Goal: Check status: Check status

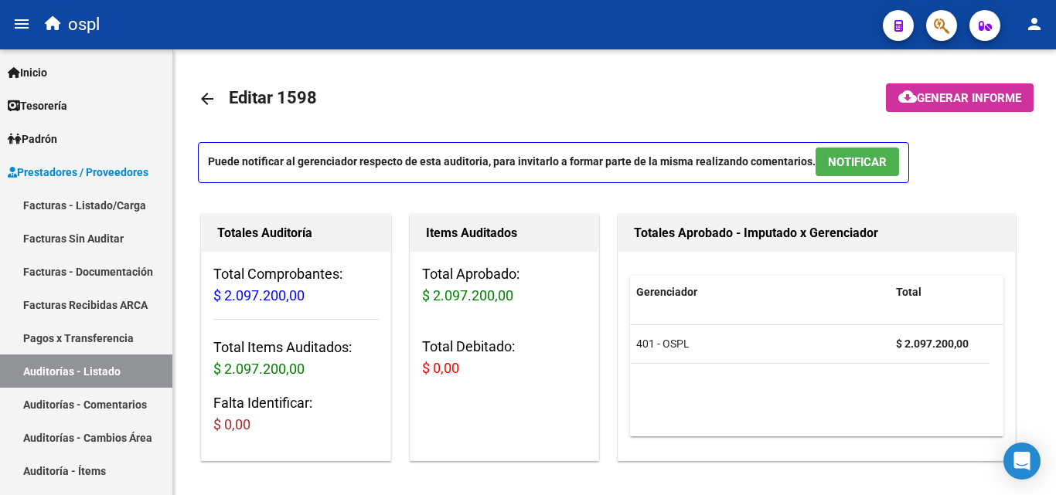
scroll to position [541, 0]
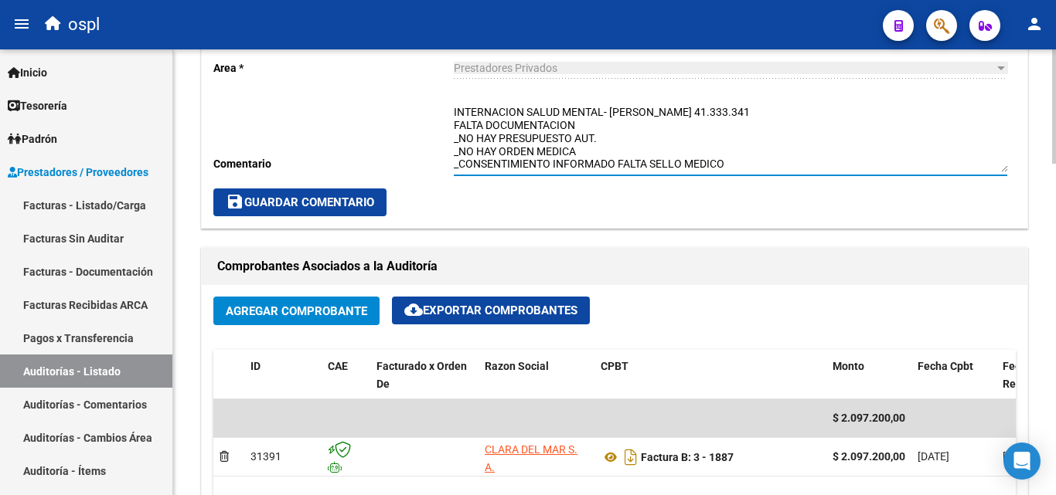
click at [345, 195] on button "save Guardar Comentario" at bounding box center [299, 203] width 173 height 28
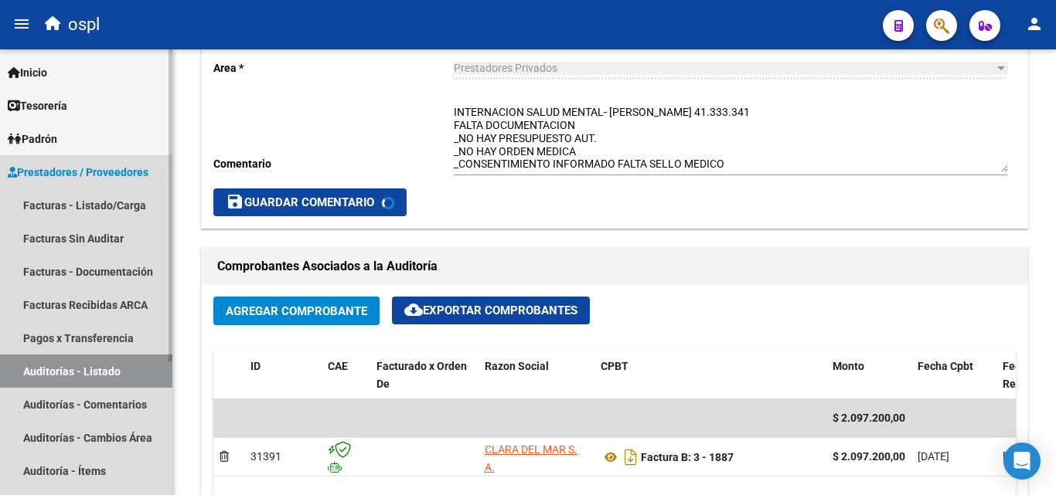
click at [140, 364] on link "Auditorías - Listado" at bounding box center [86, 371] width 172 height 33
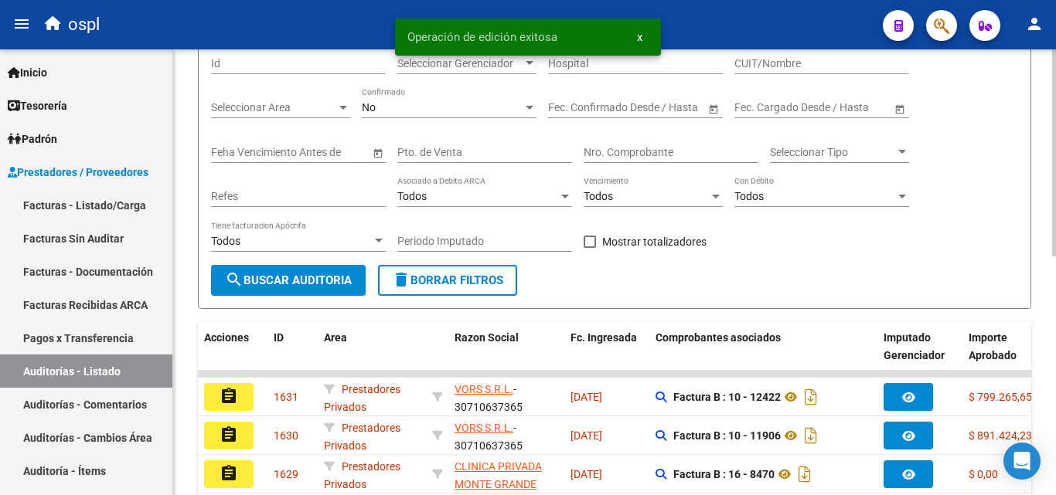
scroll to position [126, 0]
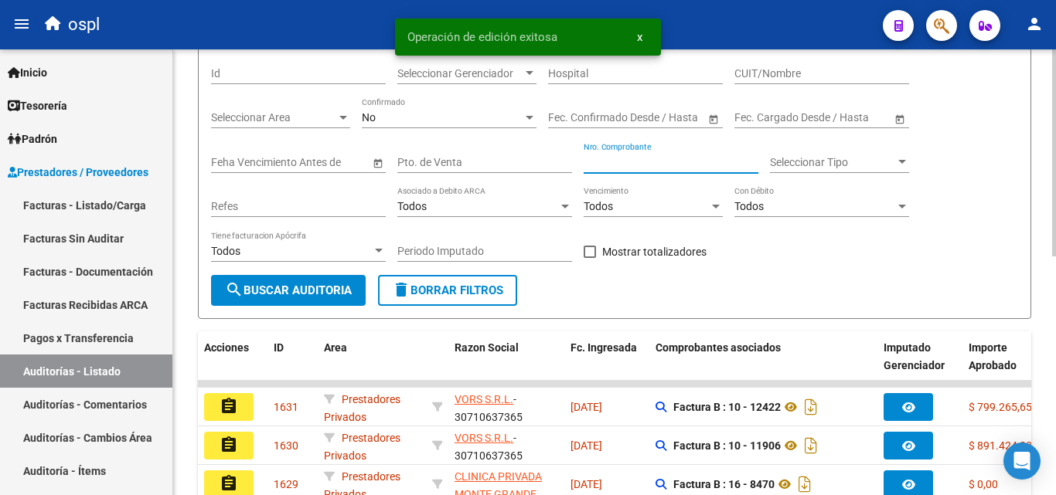
click at [634, 162] on input "Nro. Comprobante" at bounding box center [670, 162] width 175 height 13
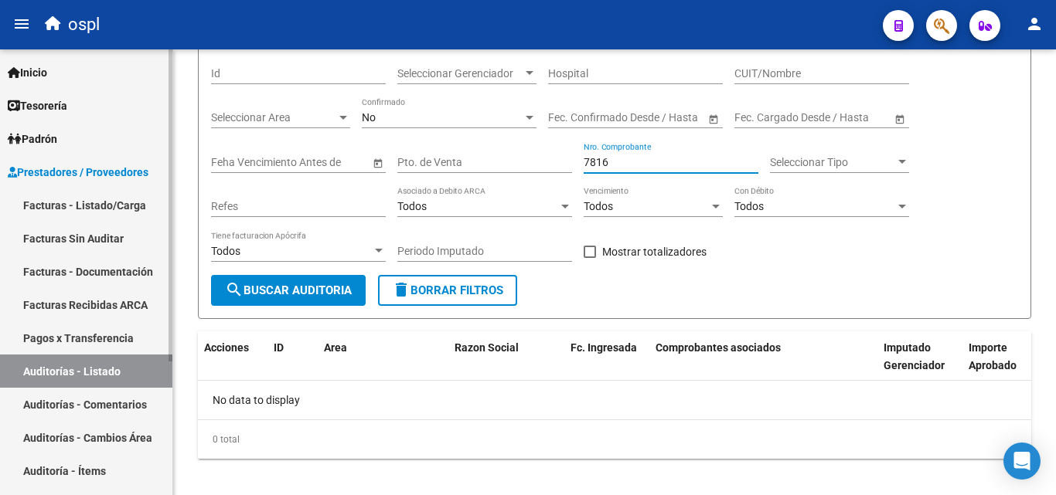
type input "7816"
click at [123, 209] on link "Facturas - Listado/Carga" at bounding box center [86, 205] width 172 height 33
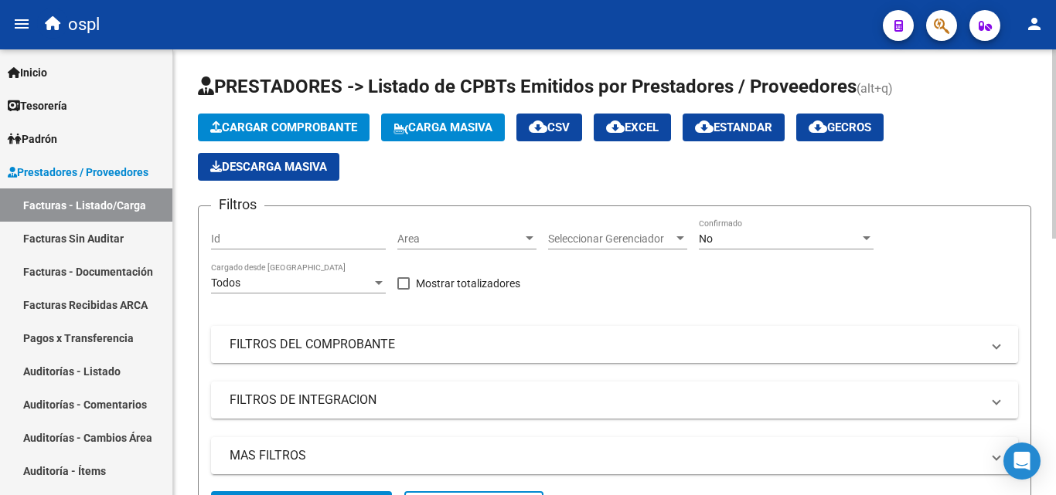
click at [371, 338] on mat-panel-title "FILTROS DEL COMPROBANTE" at bounding box center [604, 344] width 751 height 17
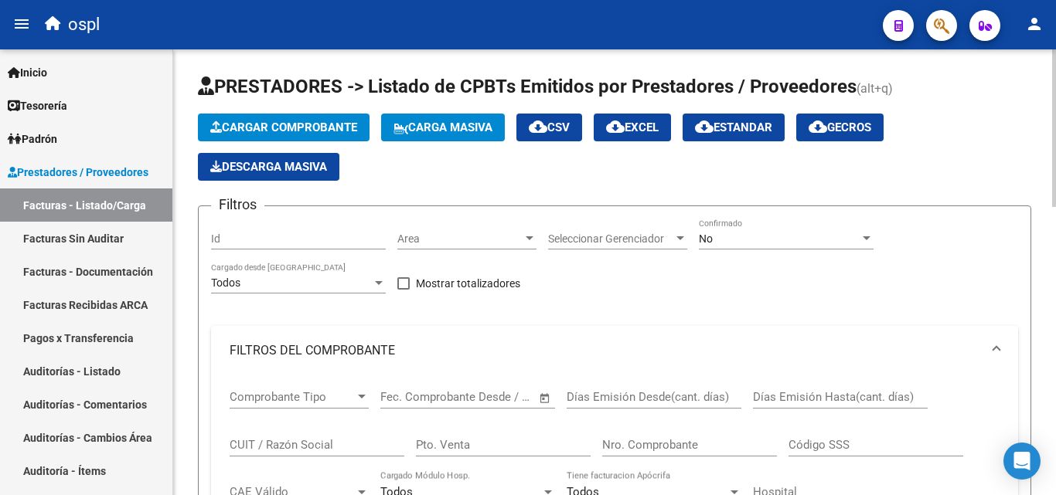
click at [625, 436] on div "Nro. Comprobante" at bounding box center [689, 439] width 175 height 33
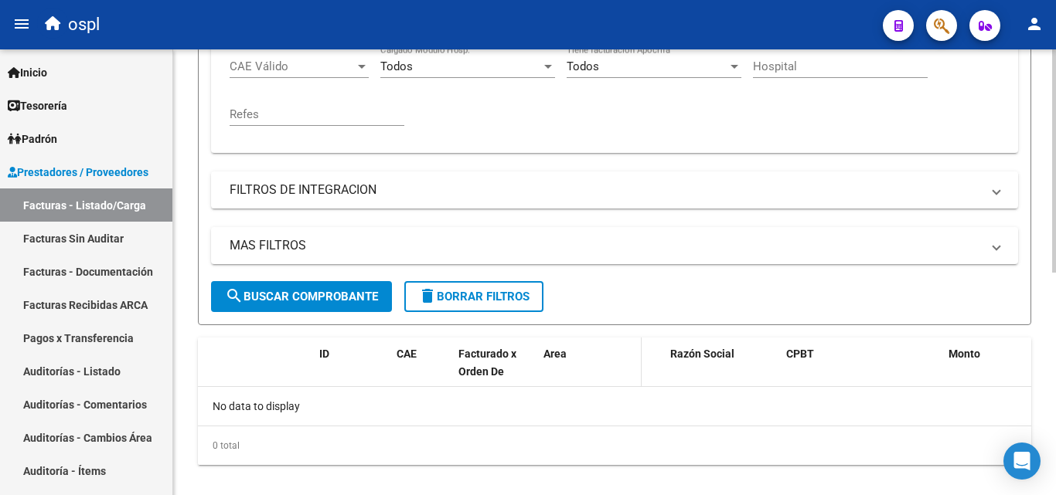
scroll to position [445, 0]
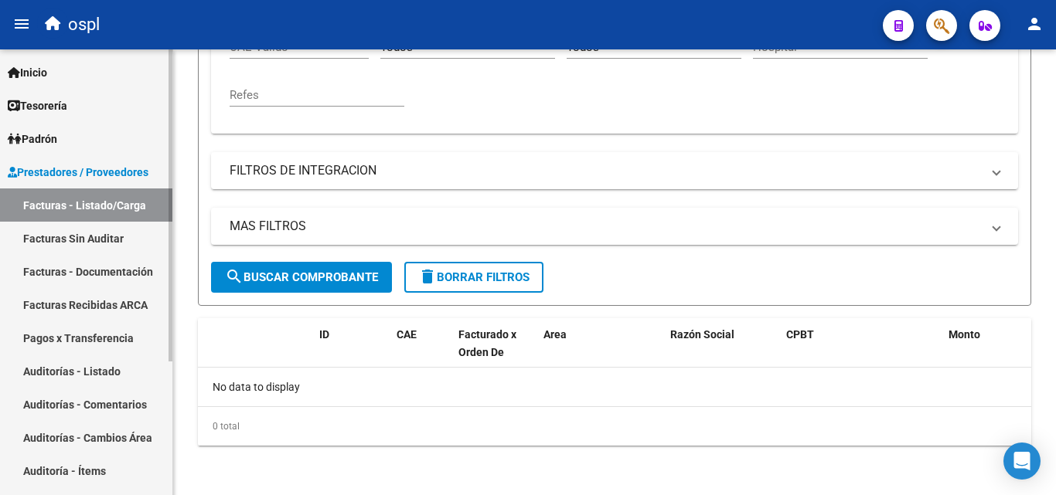
type input "7816"
click at [90, 241] on link "Facturas Sin Auditar" at bounding box center [86, 238] width 172 height 33
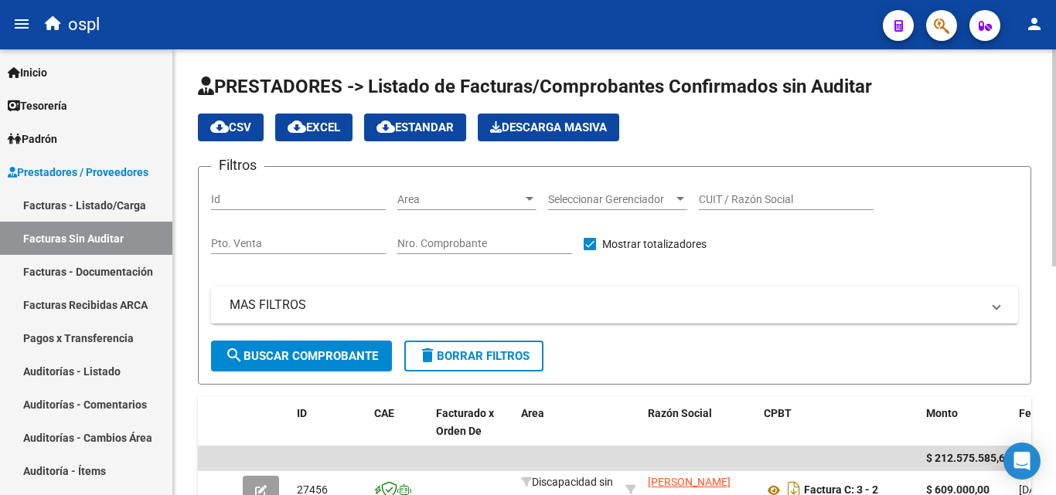
click at [418, 244] on input "Nro. Comprobante" at bounding box center [484, 243] width 175 height 13
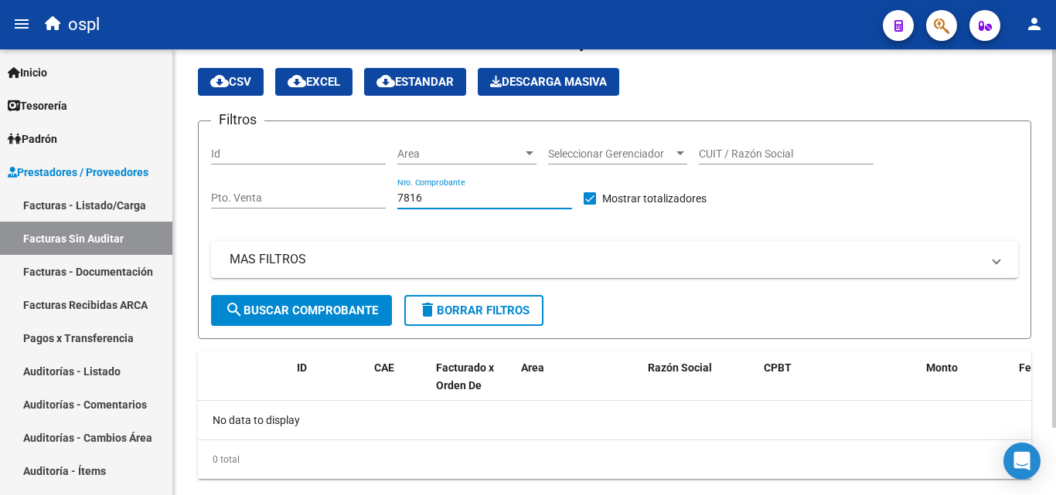
scroll to position [79, 0]
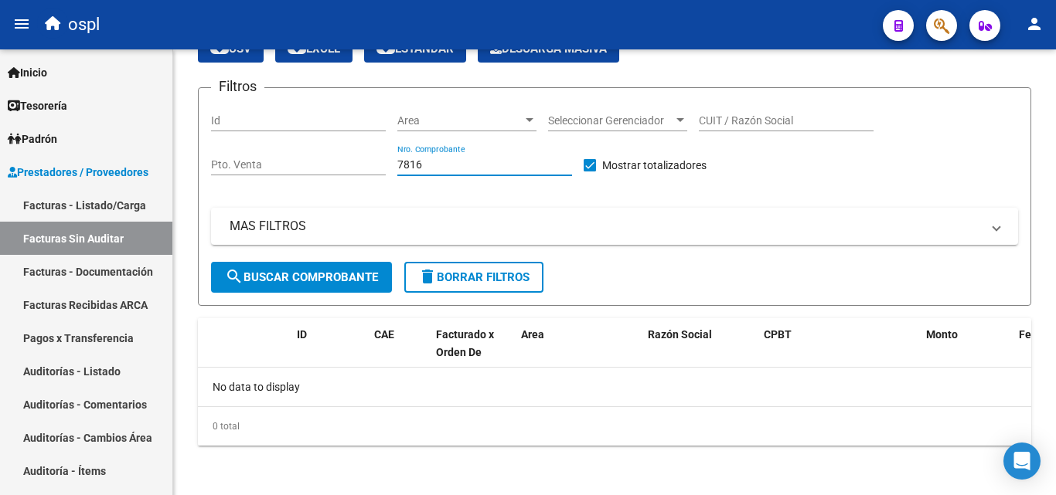
type input "7816"
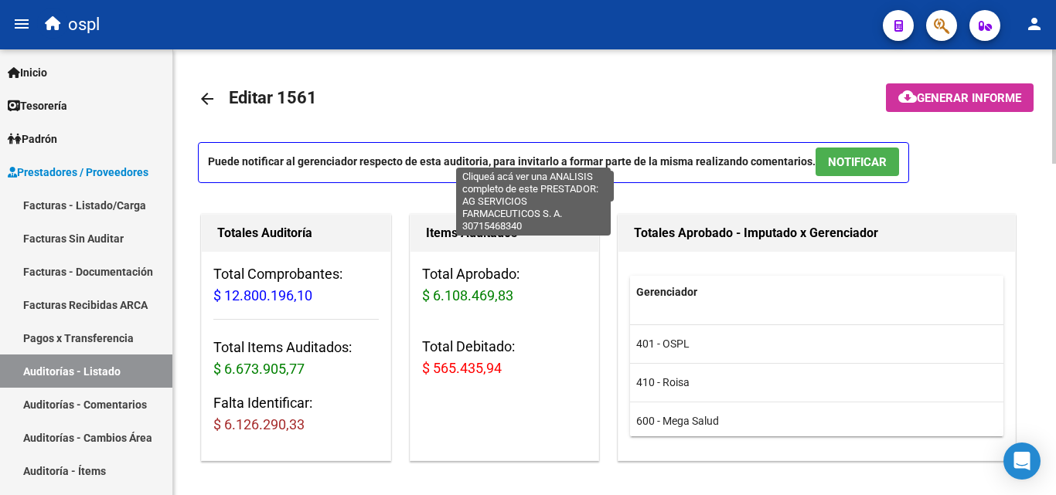
scroll to position [870, 0]
